Goal: Find specific page/section: Find specific page/section

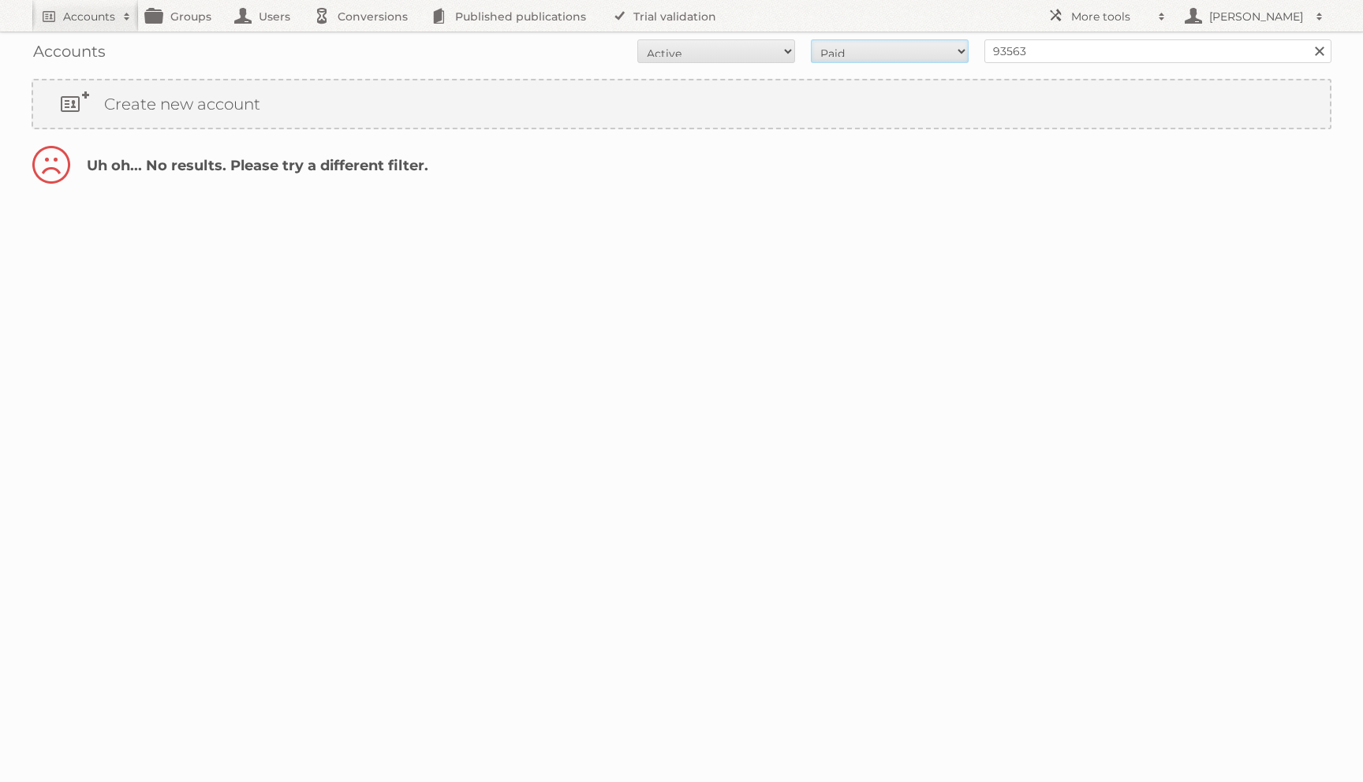
click at [916, 54] on select "All Paid Trials Self service" at bounding box center [890, 51] width 158 height 24
select select "trials"
click at [811, 39] on select "All Paid Trials Self service" at bounding box center [890, 51] width 158 height 24
click at [780, 53] on select "All Active Expired Pending" at bounding box center [716, 51] width 158 height 24
select select "all"
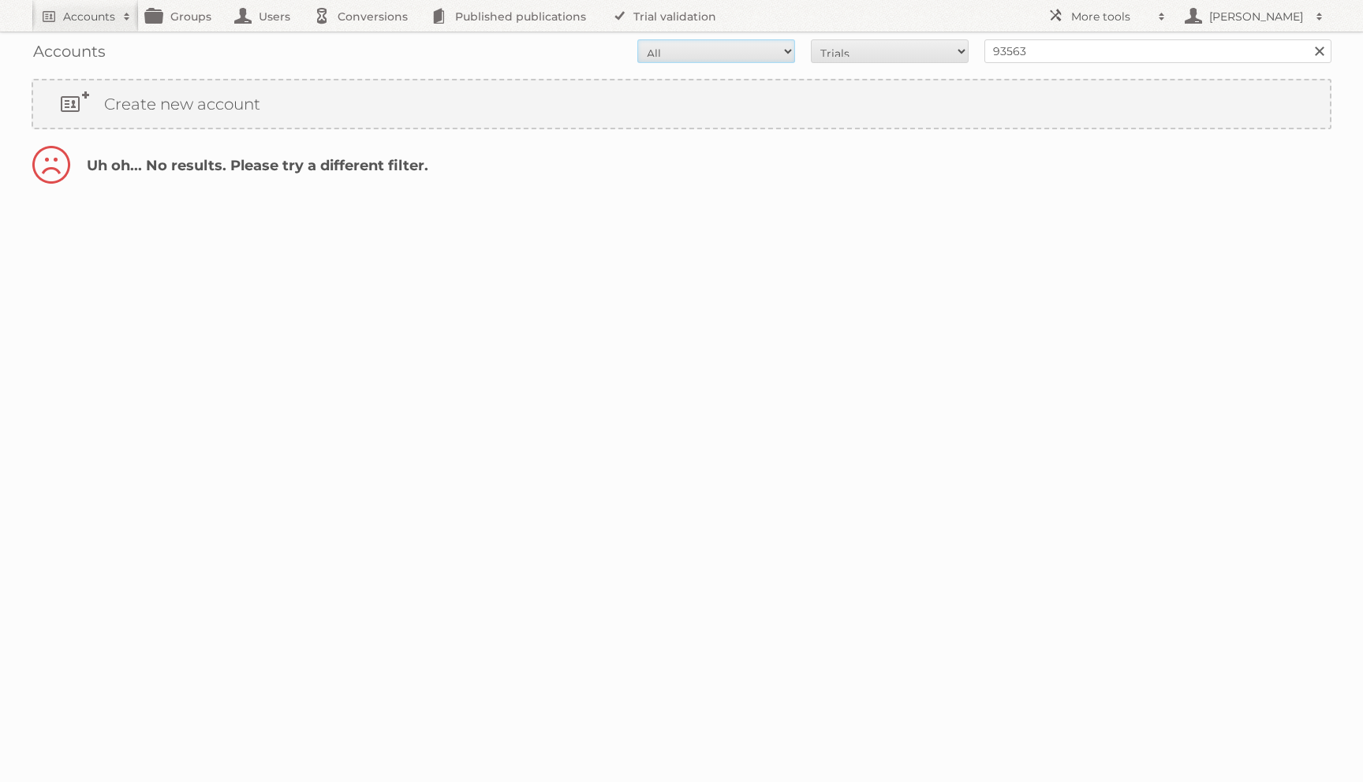
click at [637, 39] on select "All Active Expired Pending" at bounding box center [716, 51] width 158 height 24
click at [872, 53] on select "All Paid Trials Self service" at bounding box center [890, 51] width 158 height 24
select select "all"
click at [811, 39] on select "All Paid Trials Self service" at bounding box center [890, 51] width 158 height 24
click at [1084, 161] on link "Account details" at bounding box center [1129, 162] width 127 height 21
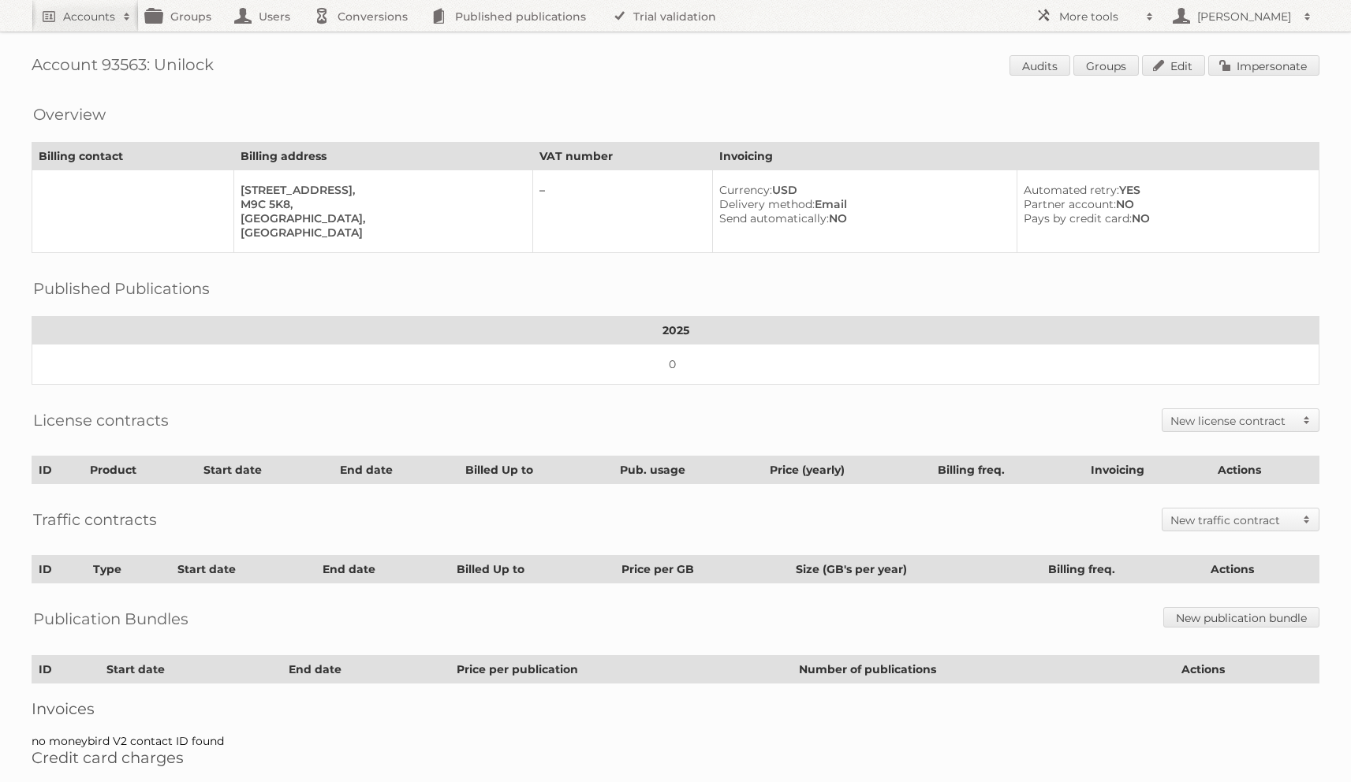
click at [255, 256] on div "Account 93563: Unilock Audits Groups Edit Impersonate Overview Billing contact …" at bounding box center [675, 406] width 1351 height 813
